Goal: Find specific page/section: Find specific page/section

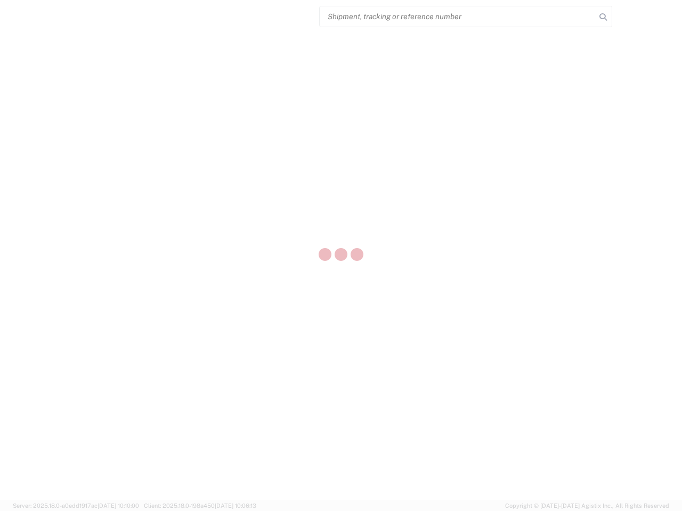
select select "US"
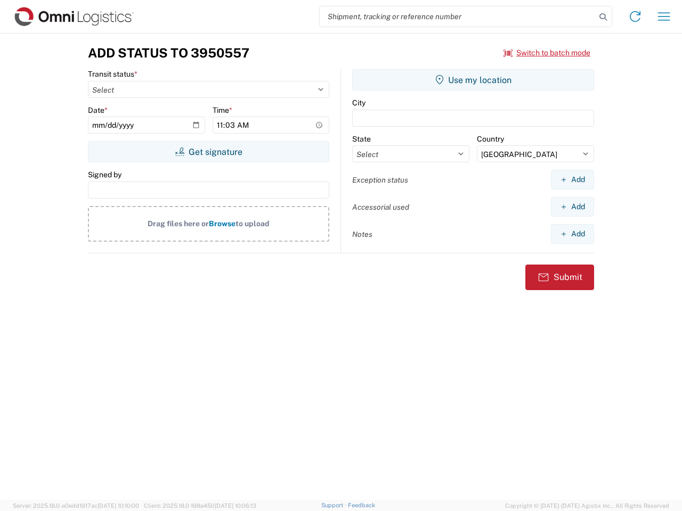
click at [458, 17] on input "search" at bounding box center [458, 16] width 276 height 20
click at [603, 17] on icon at bounding box center [603, 17] width 15 height 15
click at [635, 17] on icon at bounding box center [634, 16] width 17 height 17
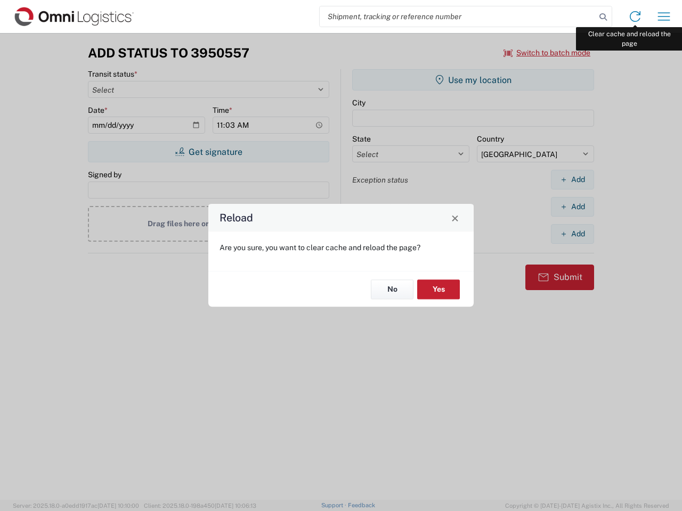
click at [664, 17] on div "Reload Are you sure, you want to clear cache and reload the page? No Yes" at bounding box center [341, 255] width 682 height 511
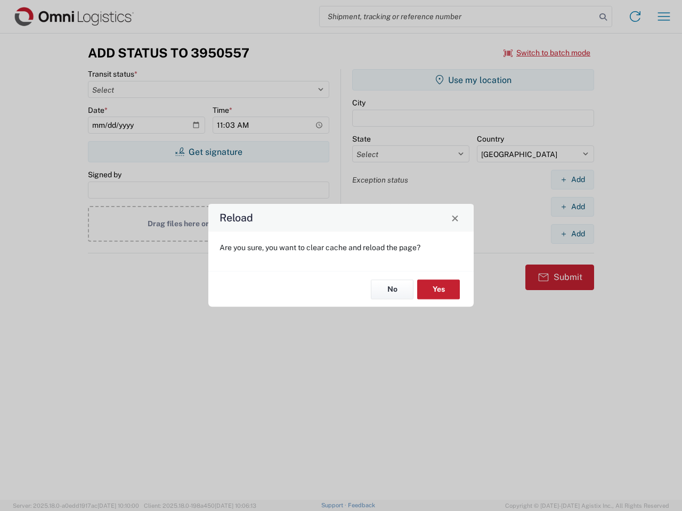
click at [547, 53] on div "Reload Are you sure, you want to clear cache and reload the page? No Yes" at bounding box center [341, 255] width 682 height 511
click at [208, 152] on div "Reload Are you sure, you want to clear cache and reload the page? No Yes" at bounding box center [341, 255] width 682 height 511
click at [473, 80] on div "Reload Are you sure, you want to clear cache and reload the page? No Yes" at bounding box center [341, 255] width 682 height 511
click at [572, 180] on div "Reload Are you sure, you want to clear cache and reload the page? No Yes" at bounding box center [341, 255] width 682 height 511
click at [572, 207] on div "Reload Are you sure, you want to clear cache and reload the page? No Yes" at bounding box center [341, 255] width 682 height 511
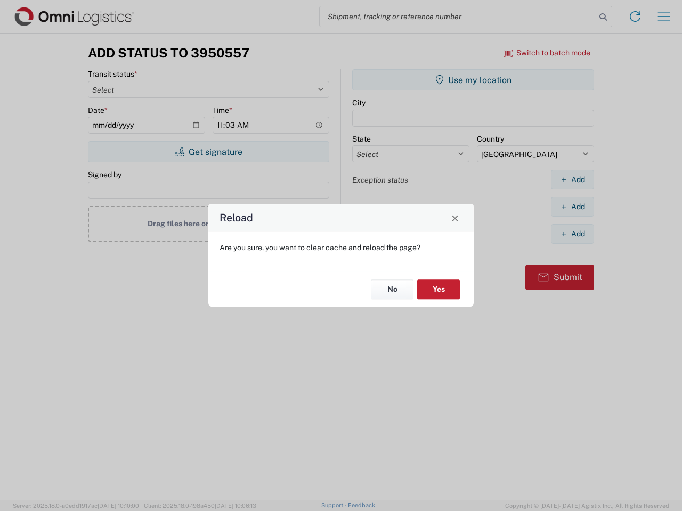
click at [572, 234] on div "Reload Are you sure, you want to clear cache and reload the page? No Yes" at bounding box center [341, 255] width 682 height 511
